Goal: Book appointment/travel/reservation

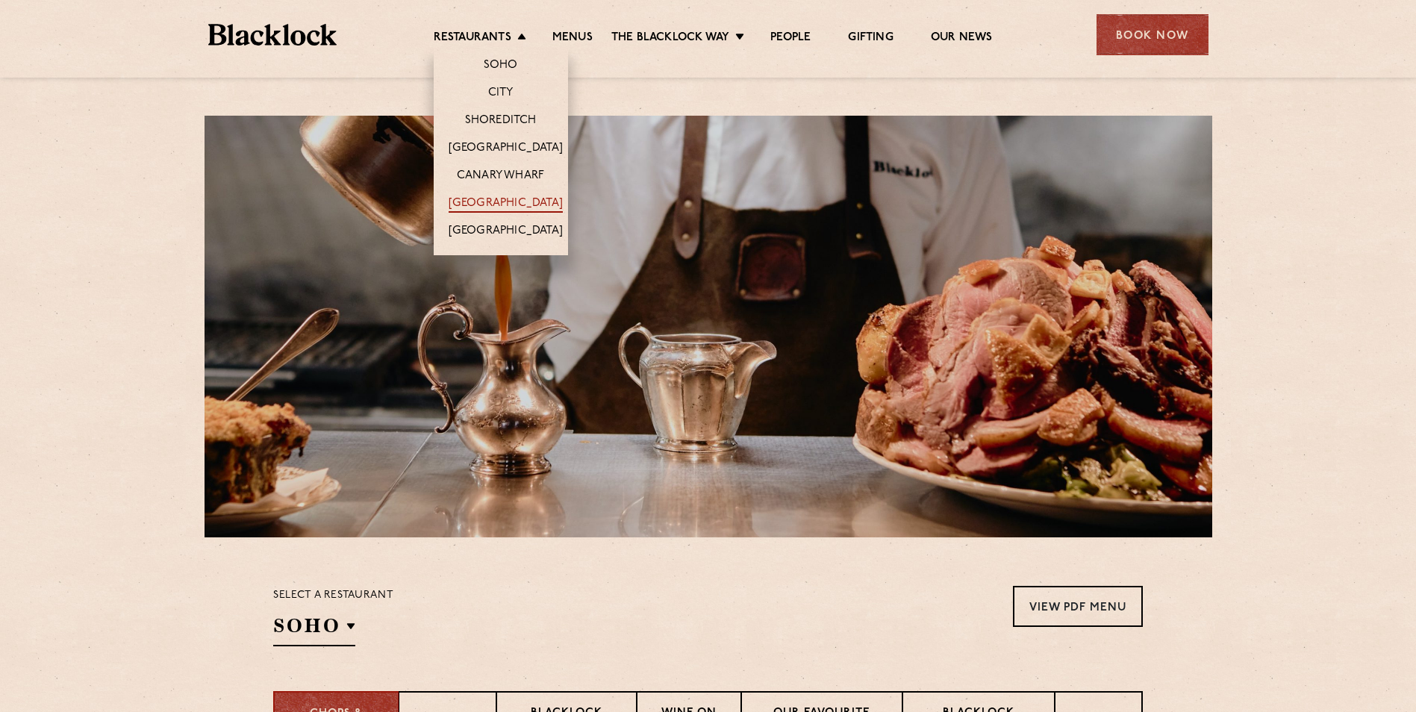
click at [495, 200] on link "[GEOGRAPHIC_DATA]" at bounding box center [506, 204] width 114 height 16
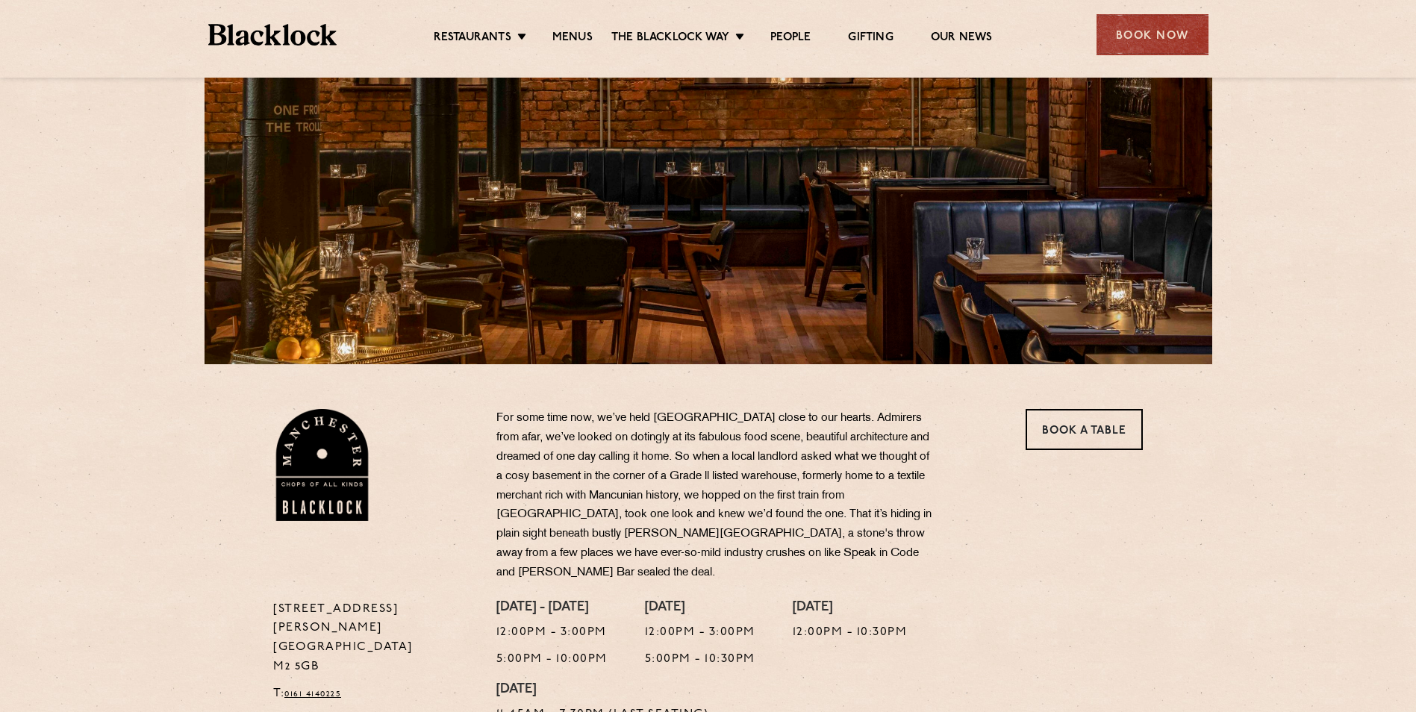
scroll to position [373, 0]
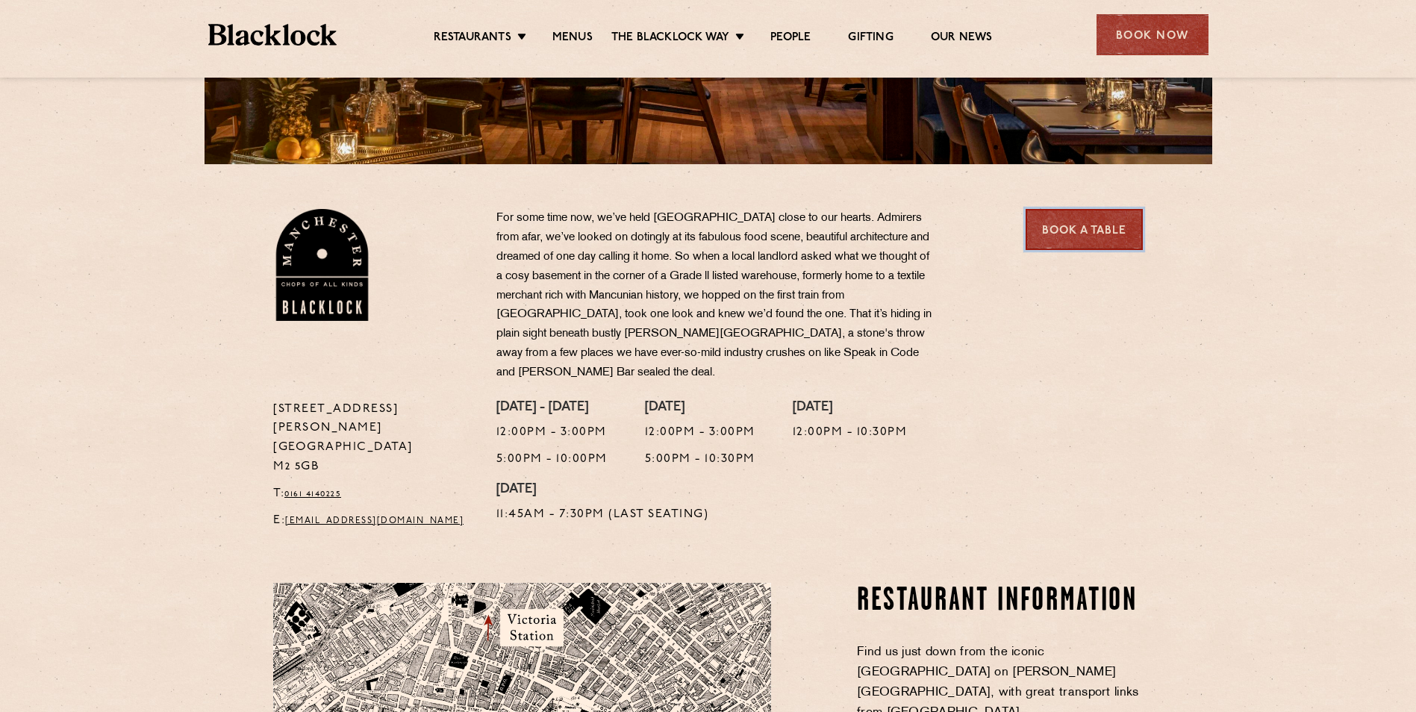
click at [1098, 231] on link "Book a Table" at bounding box center [1084, 229] width 117 height 41
